Goal: Find specific page/section: Find specific page/section

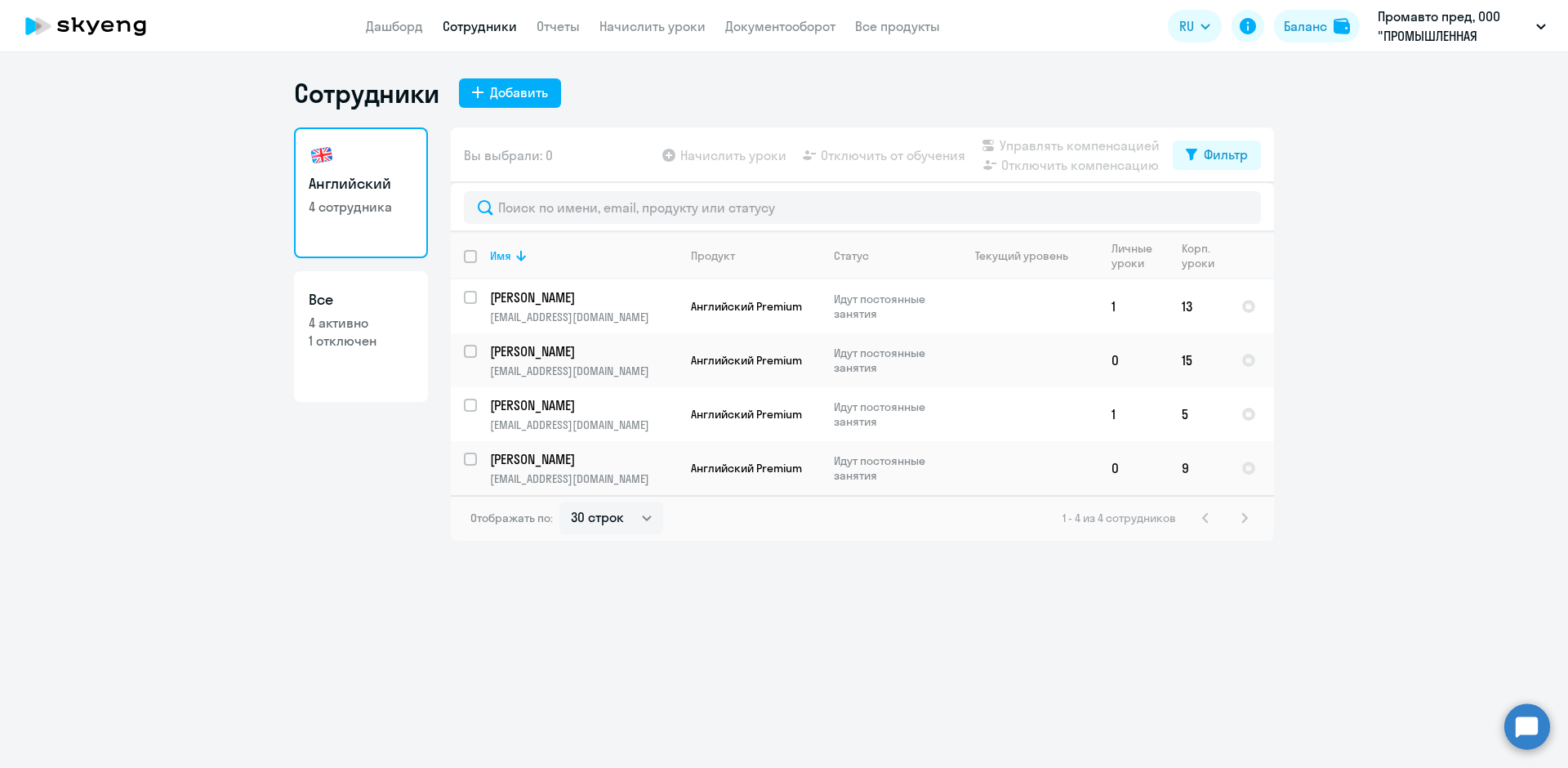
select select "30"
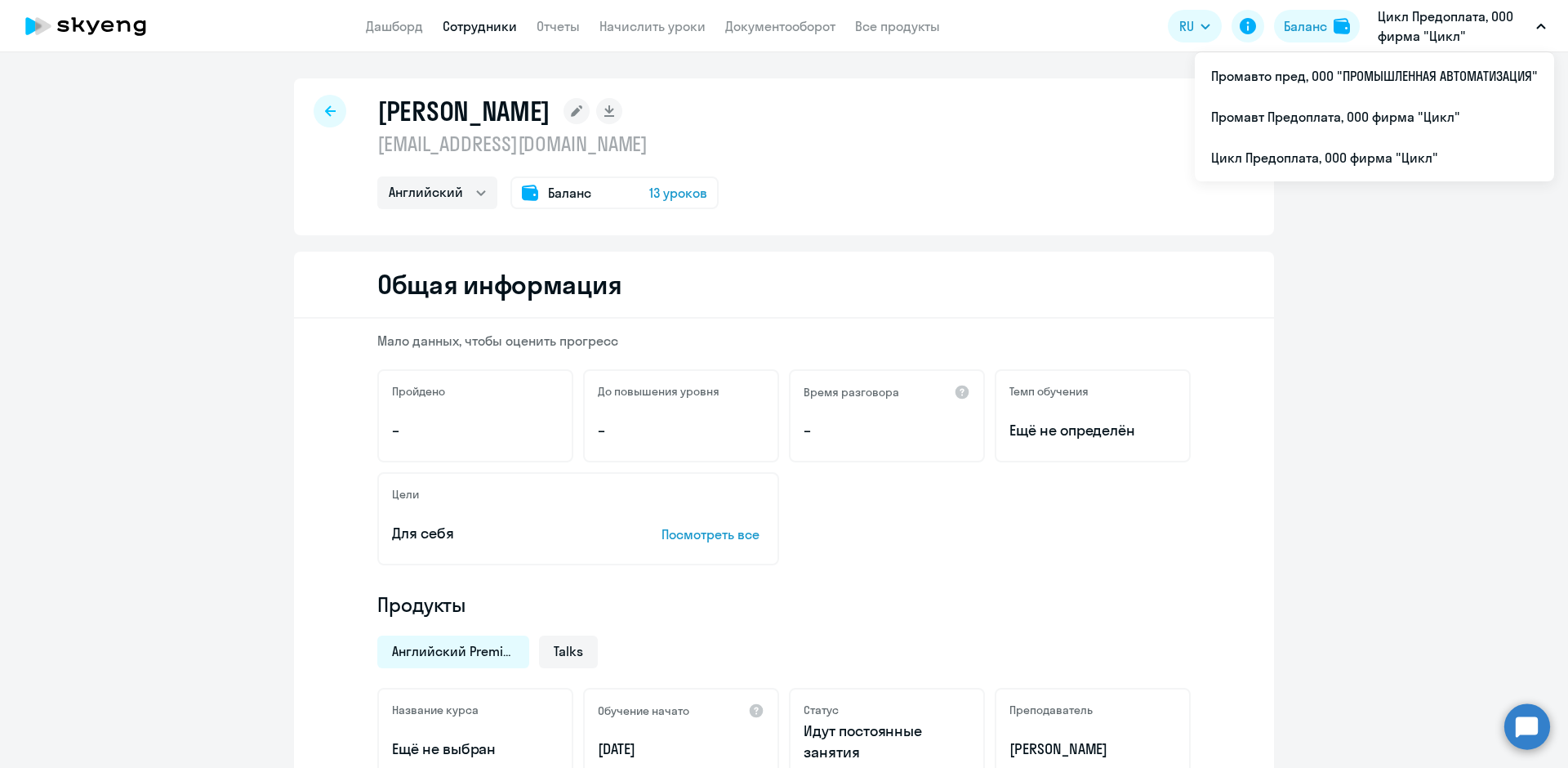
select select "english"
click at [474, 24] on link "Сотрудники" at bounding box center [480, 25] width 74 height 16
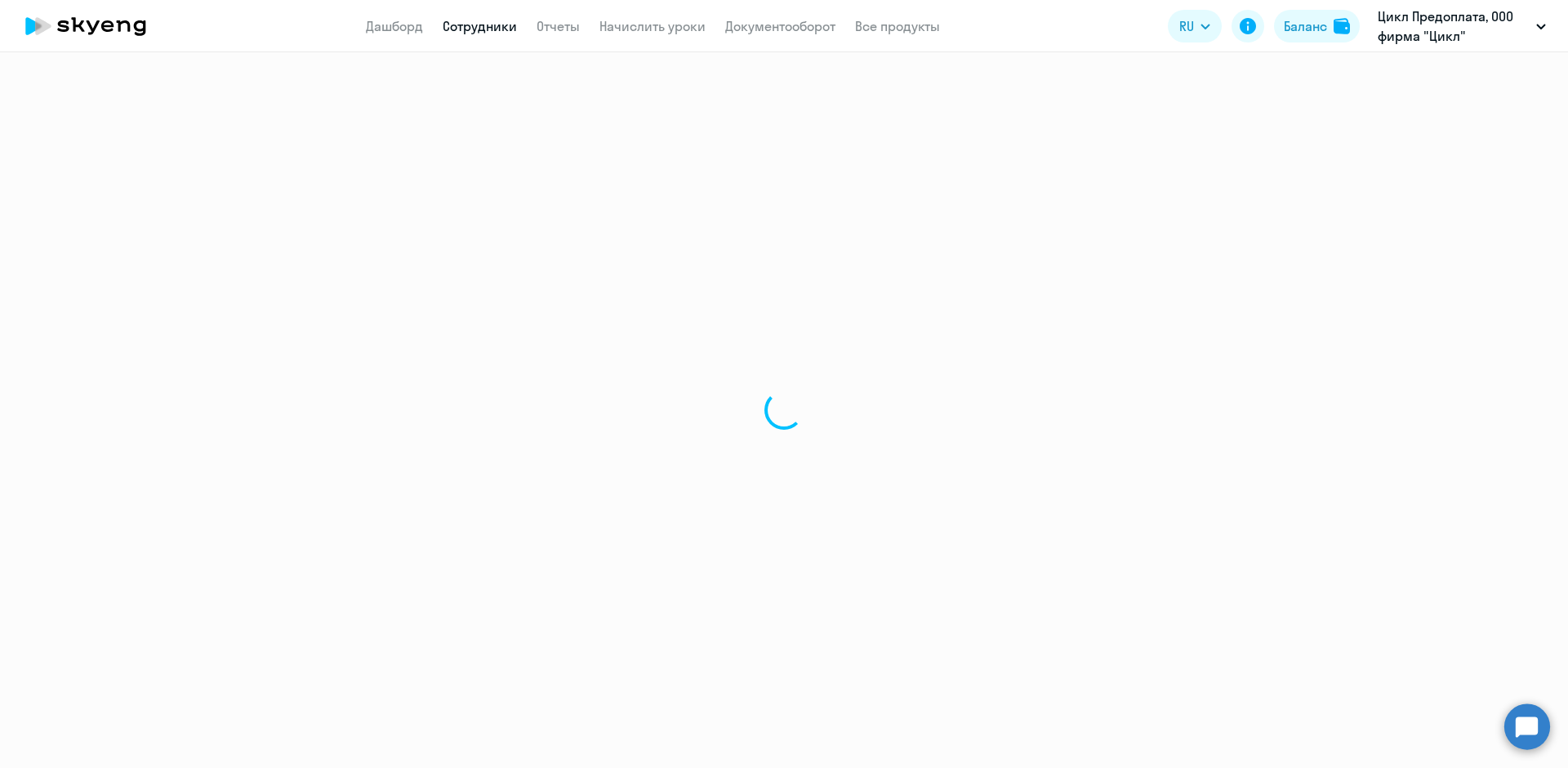
select select "30"
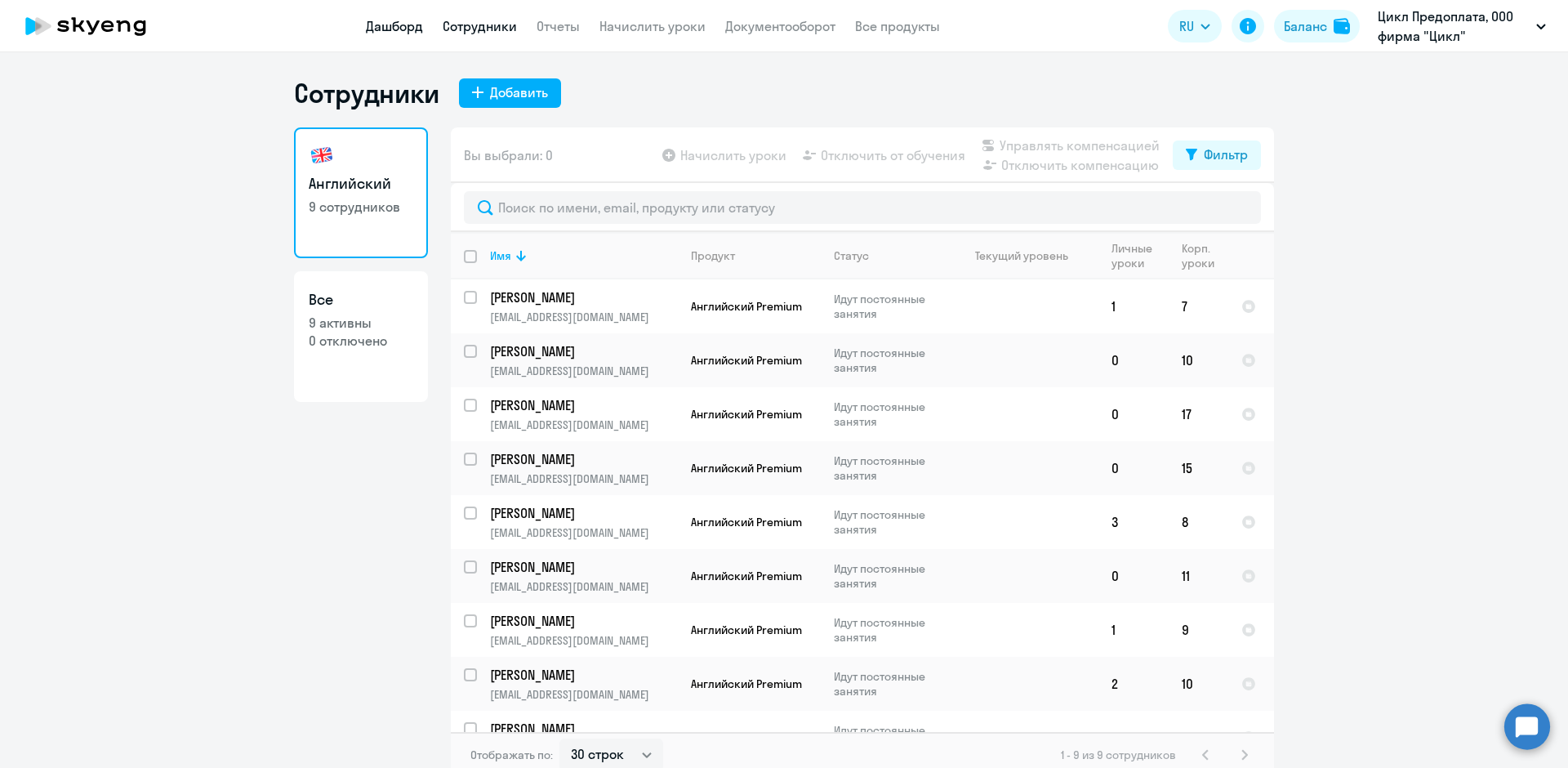
click at [391, 28] on link "Дашборд" at bounding box center [394, 25] width 57 height 16
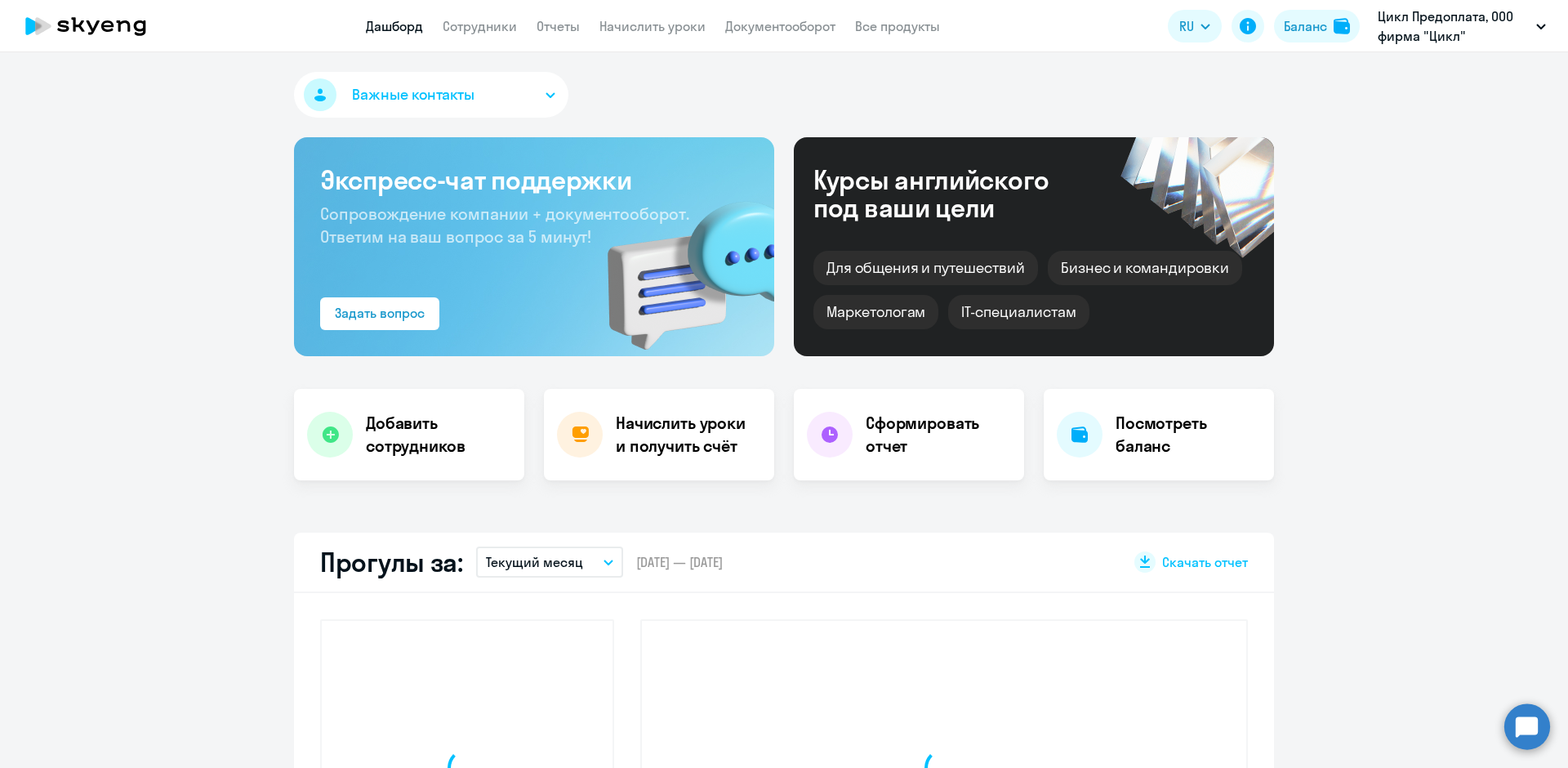
select select "30"
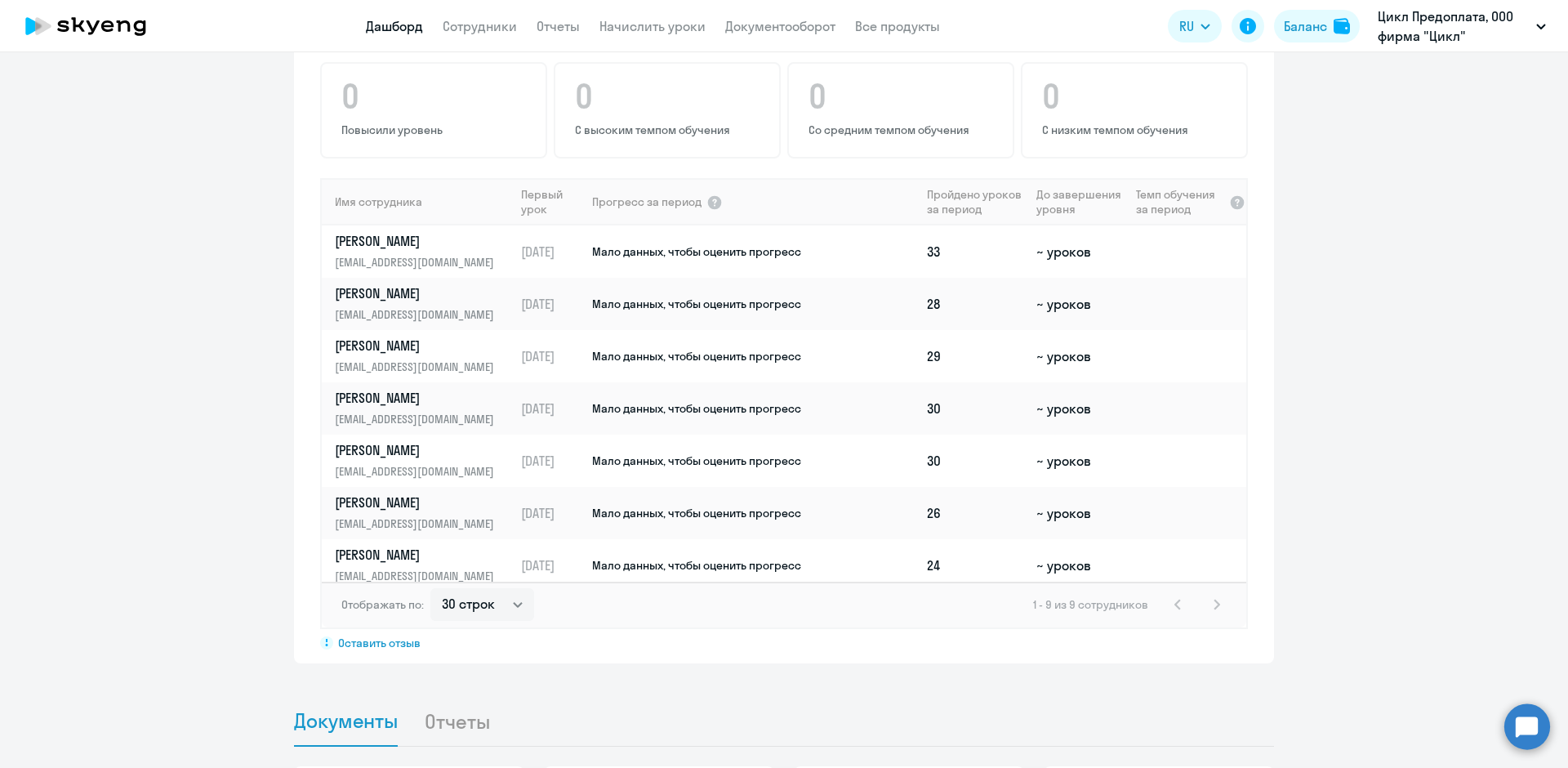
scroll to position [980, 0]
